Goal: Task Accomplishment & Management: Complete application form

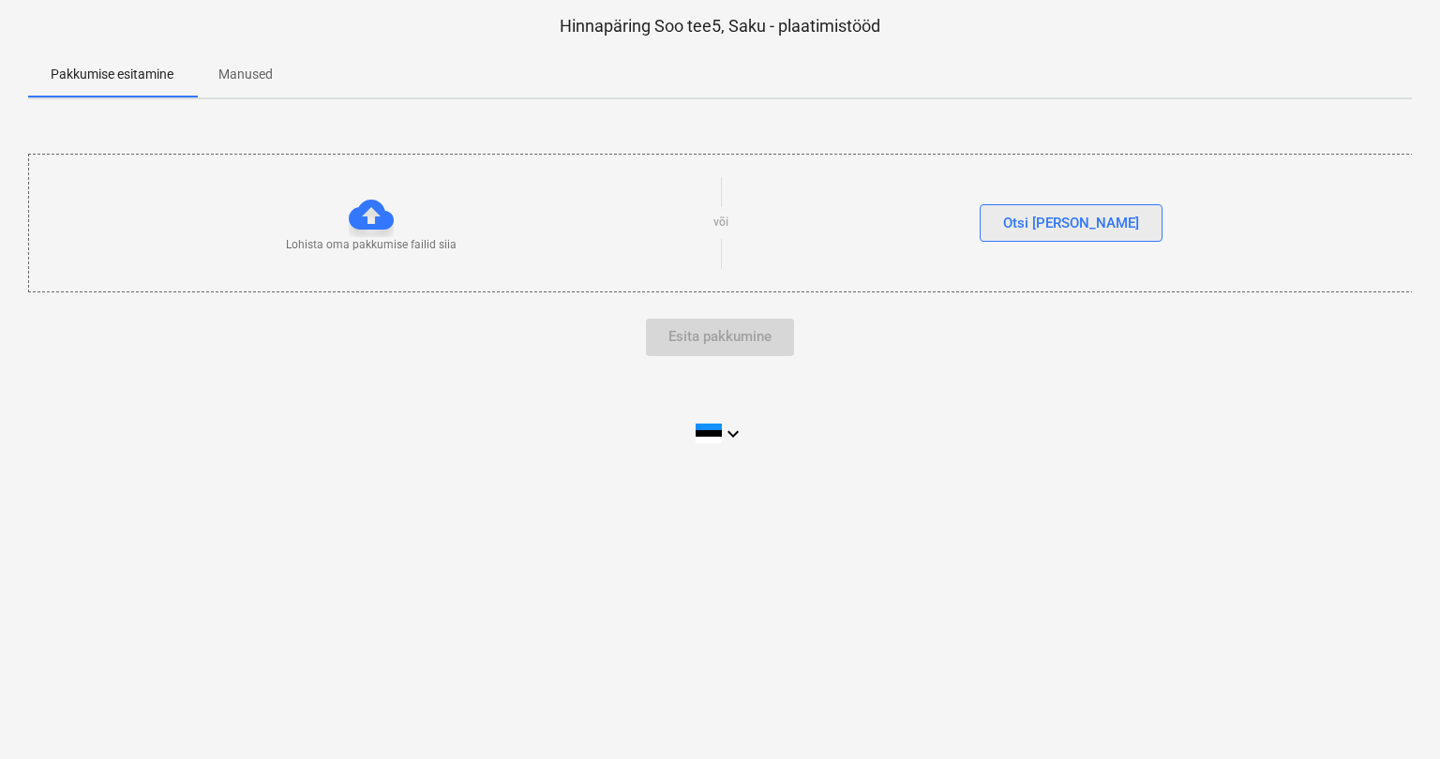
click at [1085, 229] on div "Otsi [PERSON_NAME]" at bounding box center [1071, 223] width 136 height 24
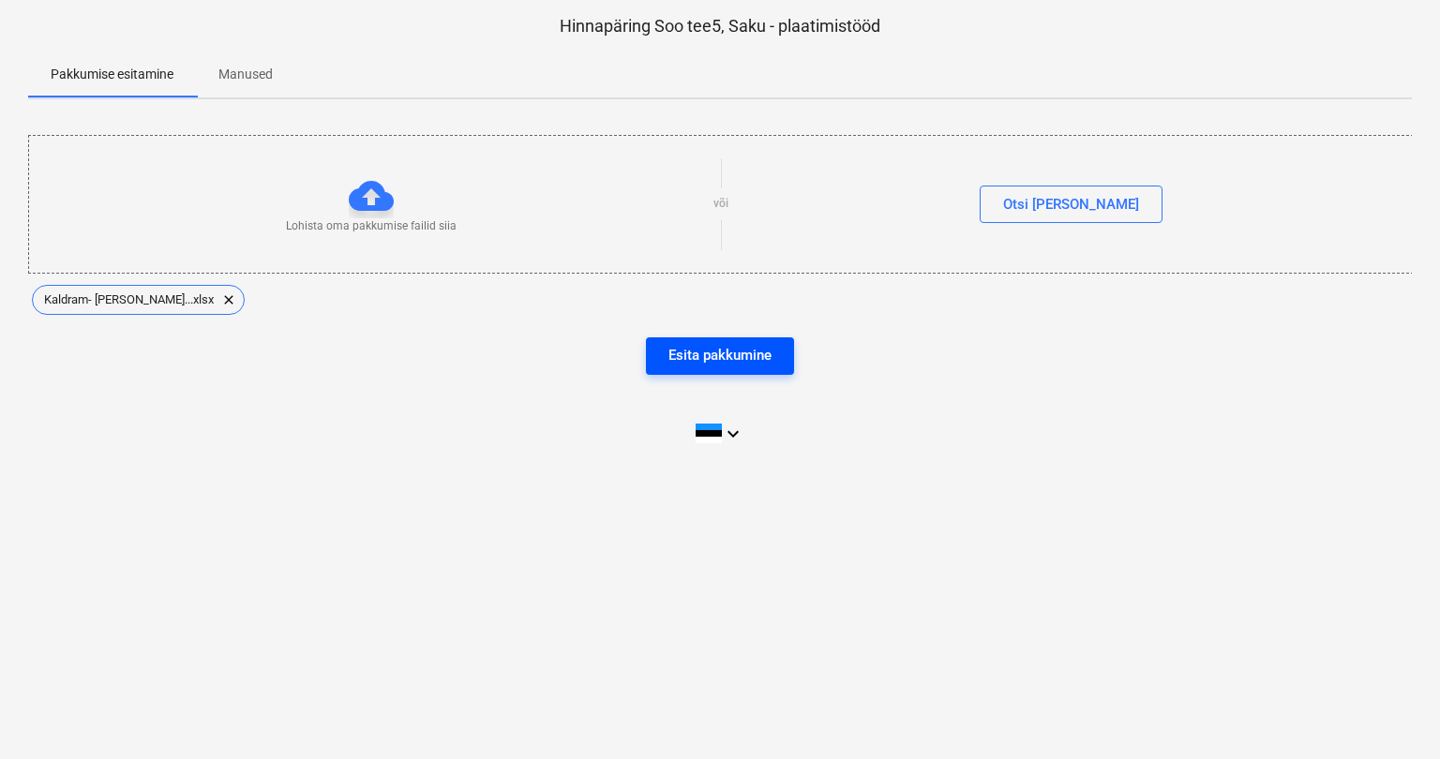
click at [738, 351] on div "Esita pakkumine" at bounding box center [719, 355] width 103 height 24
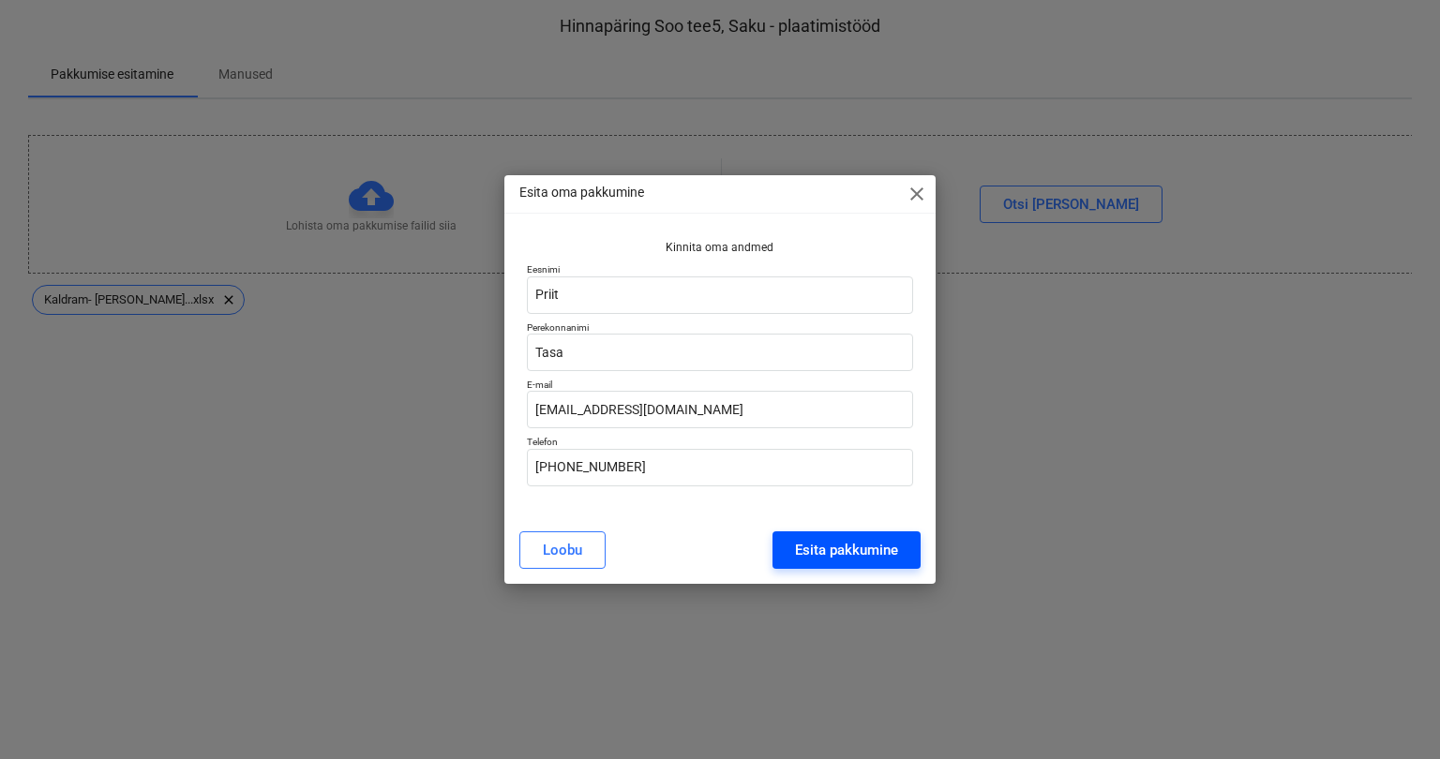
click at [796, 563] on button "Esita pakkumine" at bounding box center [847, 551] width 148 height 38
